Goal: Understand process/instructions: Learn how to perform a task or action

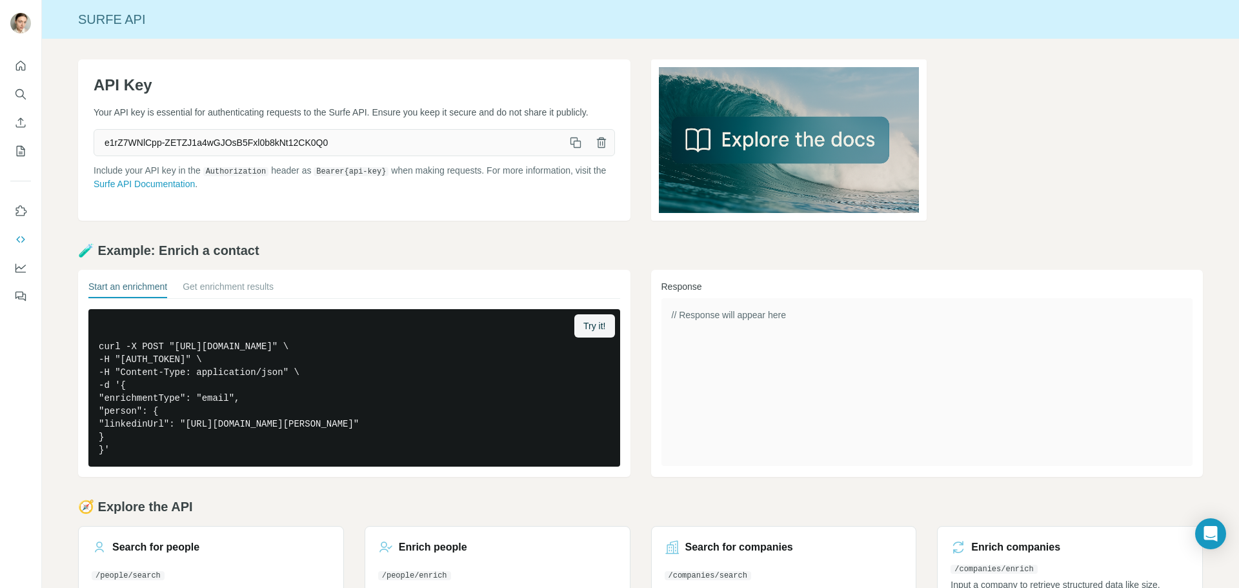
scroll to position [63, 0]
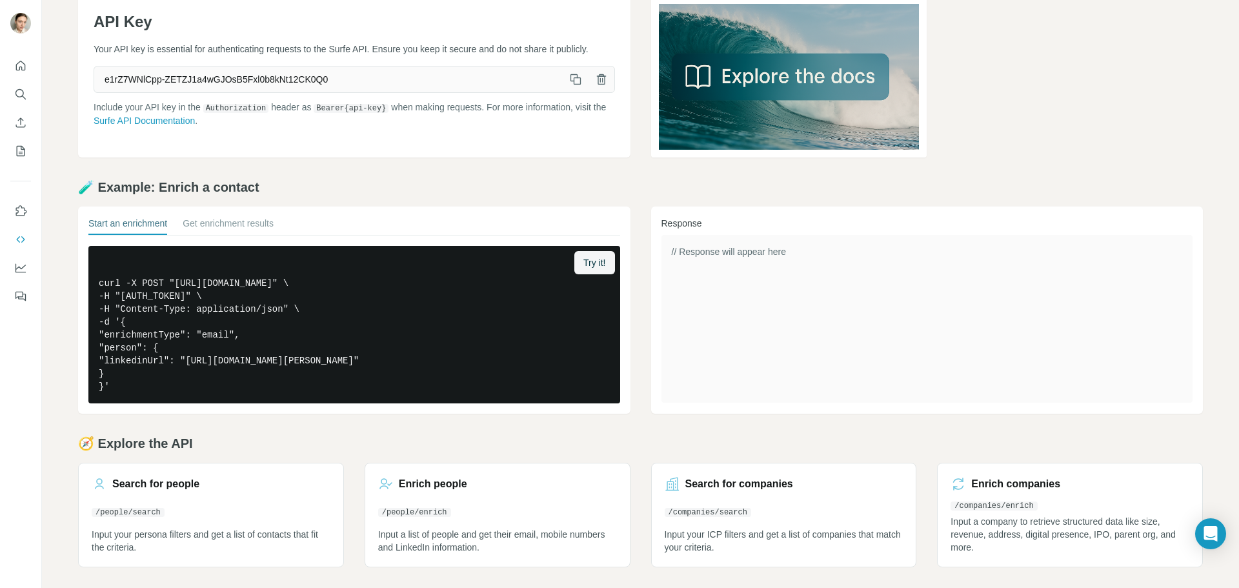
drag, startPoint x: 538, startPoint y: 140, endPoint x: 432, endPoint y: 180, distance: 113.1
click at [432, 180] on h2 "🧪 Example: Enrich a contact" at bounding box center [640, 187] width 1125 height 18
click at [183, 126] on link "Surfe API Documentation" at bounding box center [144, 121] width 101 height 10
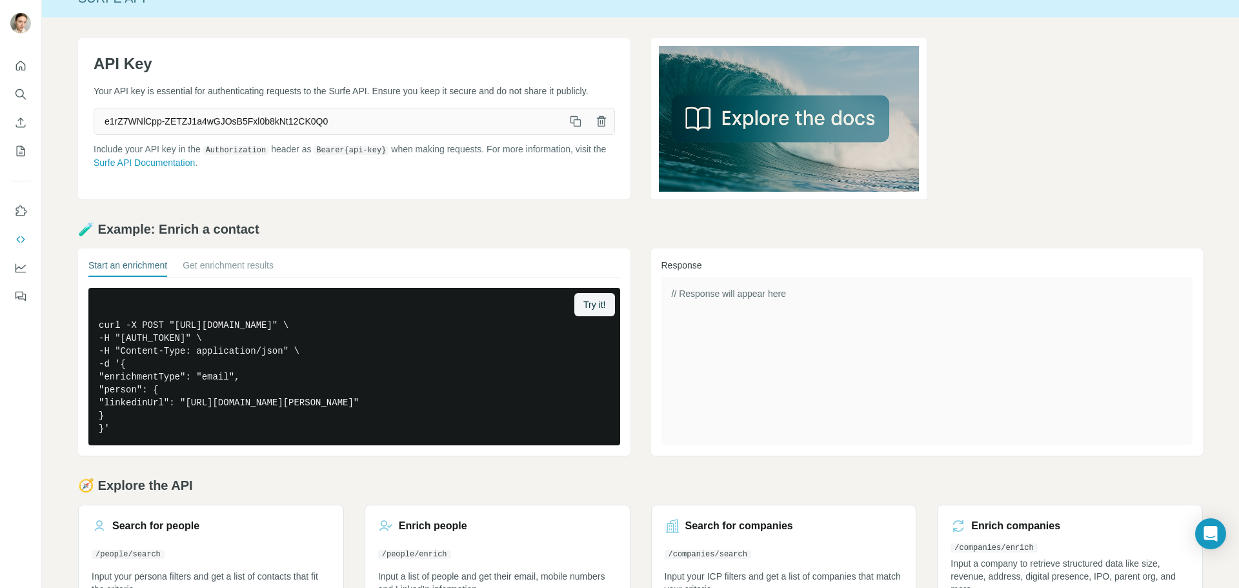
scroll to position [0, 0]
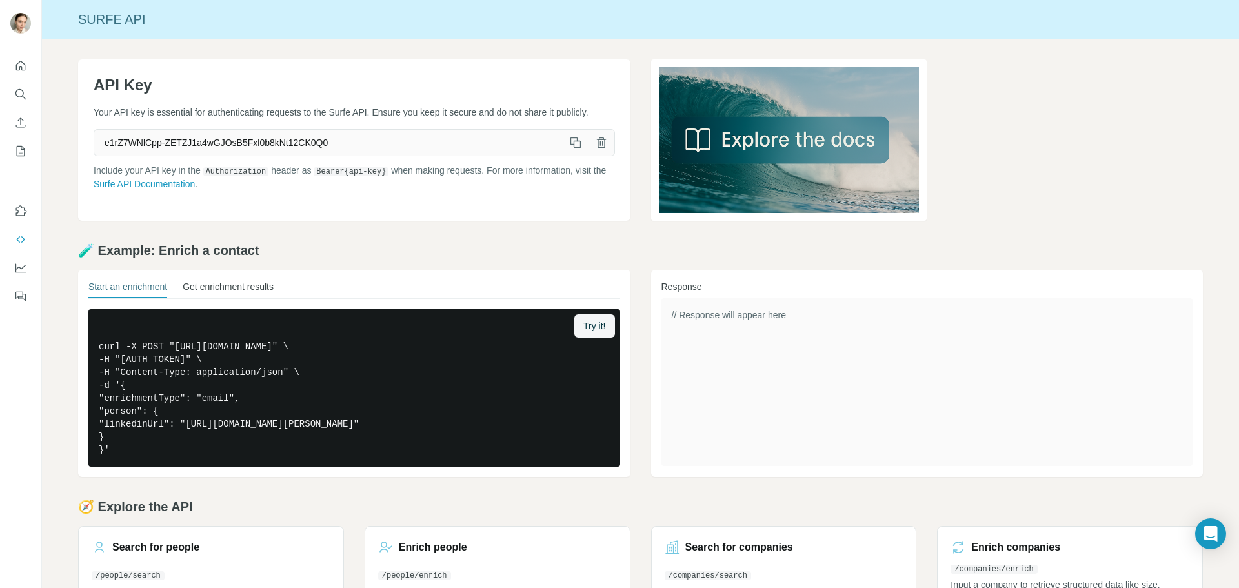
click at [235, 286] on button "Get enrichment results" at bounding box center [228, 289] width 91 height 18
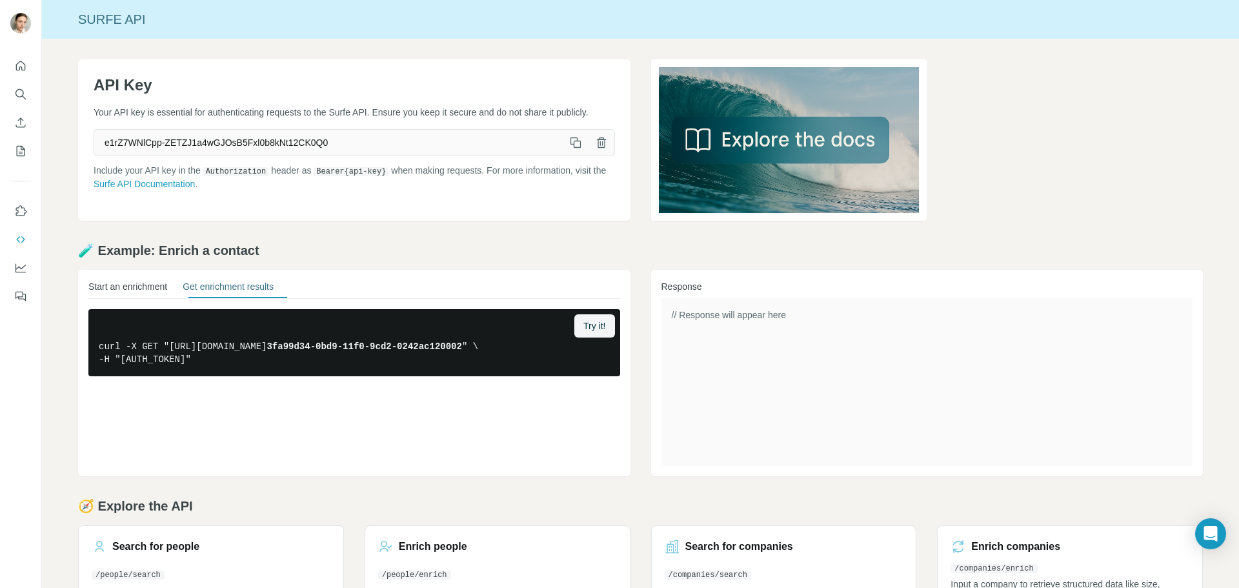
click at [121, 294] on button "Start an enrichment" at bounding box center [127, 289] width 79 height 18
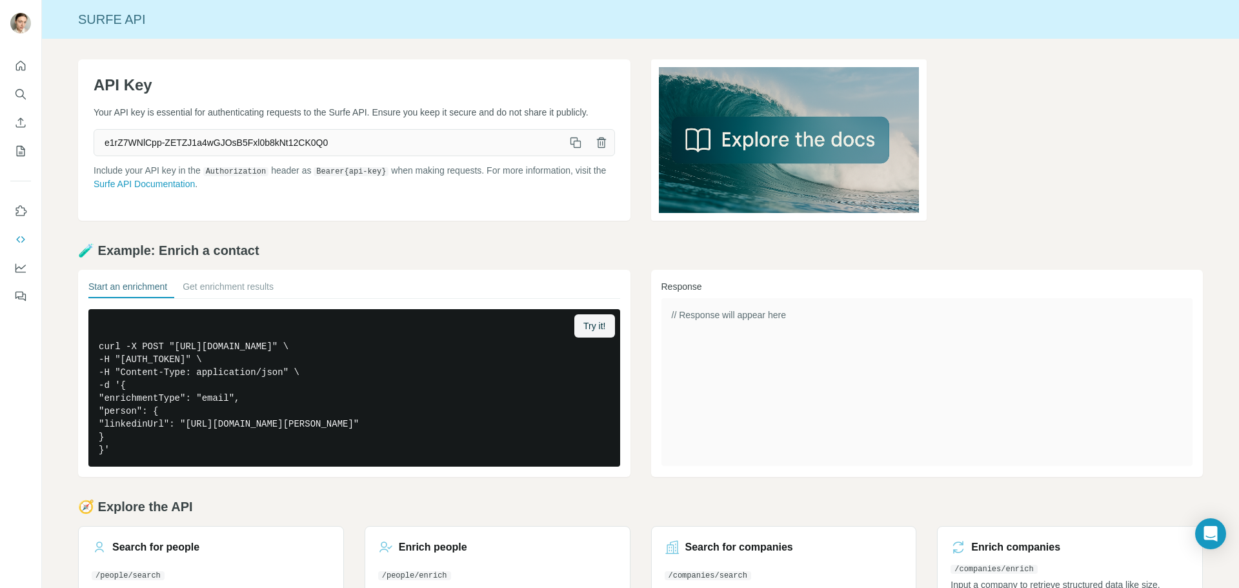
drag, startPoint x: 603, startPoint y: 227, endPoint x: 454, endPoint y: 243, distance: 150.0
click at [454, 243] on h2 "🧪 Example: Enrich a contact" at bounding box center [640, 250] width 1125 height 18
drag, startPoint x: 643, startPoint y: 176, endPoint x: 570, endPoint y: 228, distance: 88.8
click at [570, 228] on div "API Key Your API key is essential for authenticating requests to the Surfe API.…" at bounding box center [640, 345] width 1197 height 612
click at [21, 156] on icon "My lists" at bounding box center [21, 151] width 8 height 10
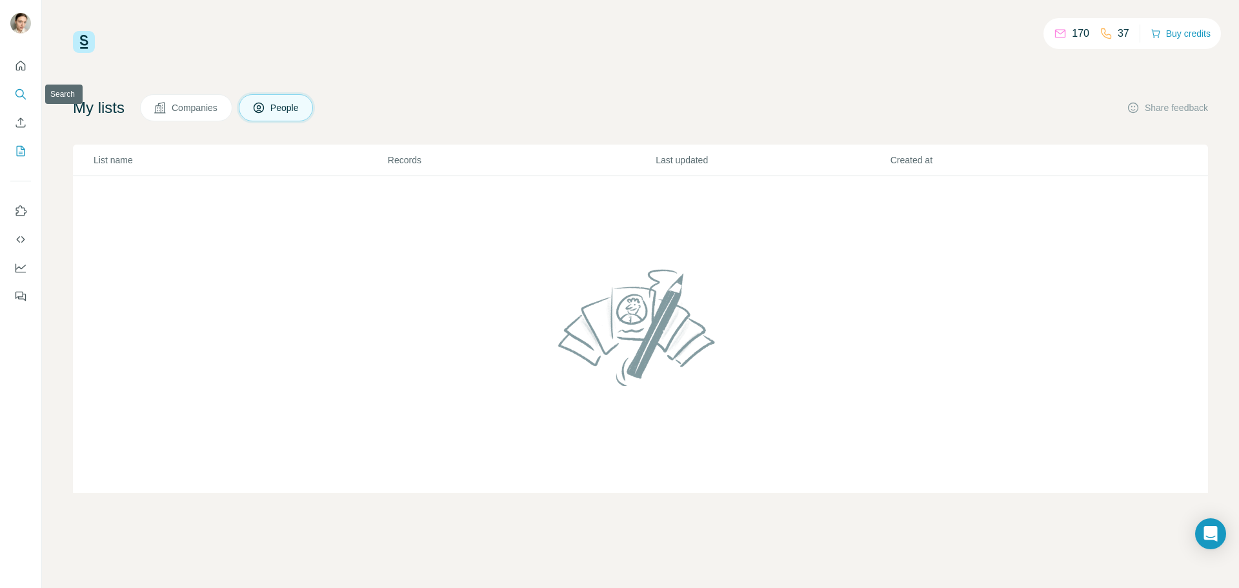
click at [21, 96] on icon "Search" at bounding box center [20, 94] width 13 height 13
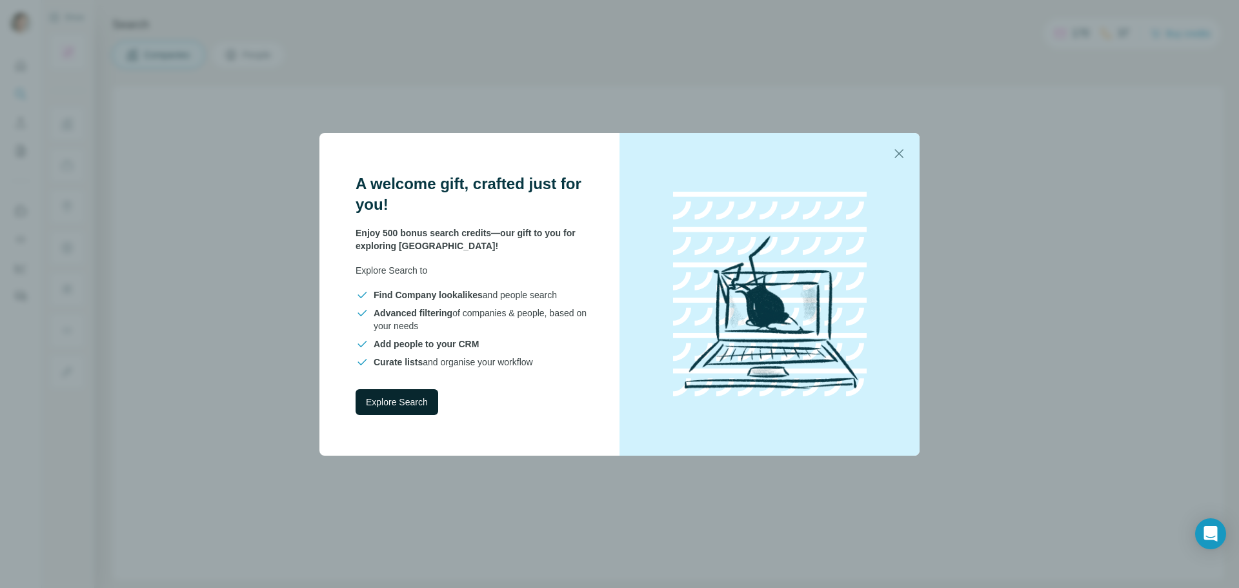
click at [377, 401] on span "Explore Search" at bounding box center [397, 402] width 62 height 13
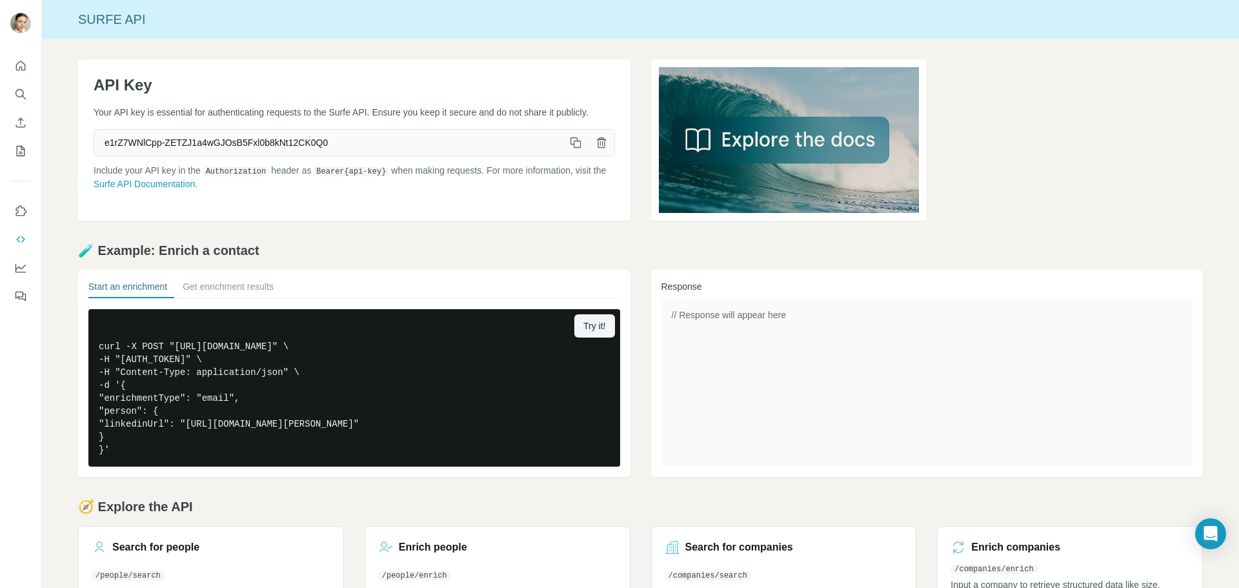
drag, startPoint x: 505, startPoint y: 88, endPoint x: 317, endPoint y: 102, distance: 189.0
click at [317, 99] on div "API Key Your API key is essential for authenticating requests to the Surfe API.…" at bounding box center [354, 139] width 552 height 161
